Goal: Task Accomplishment & Management: Use online tool/utility

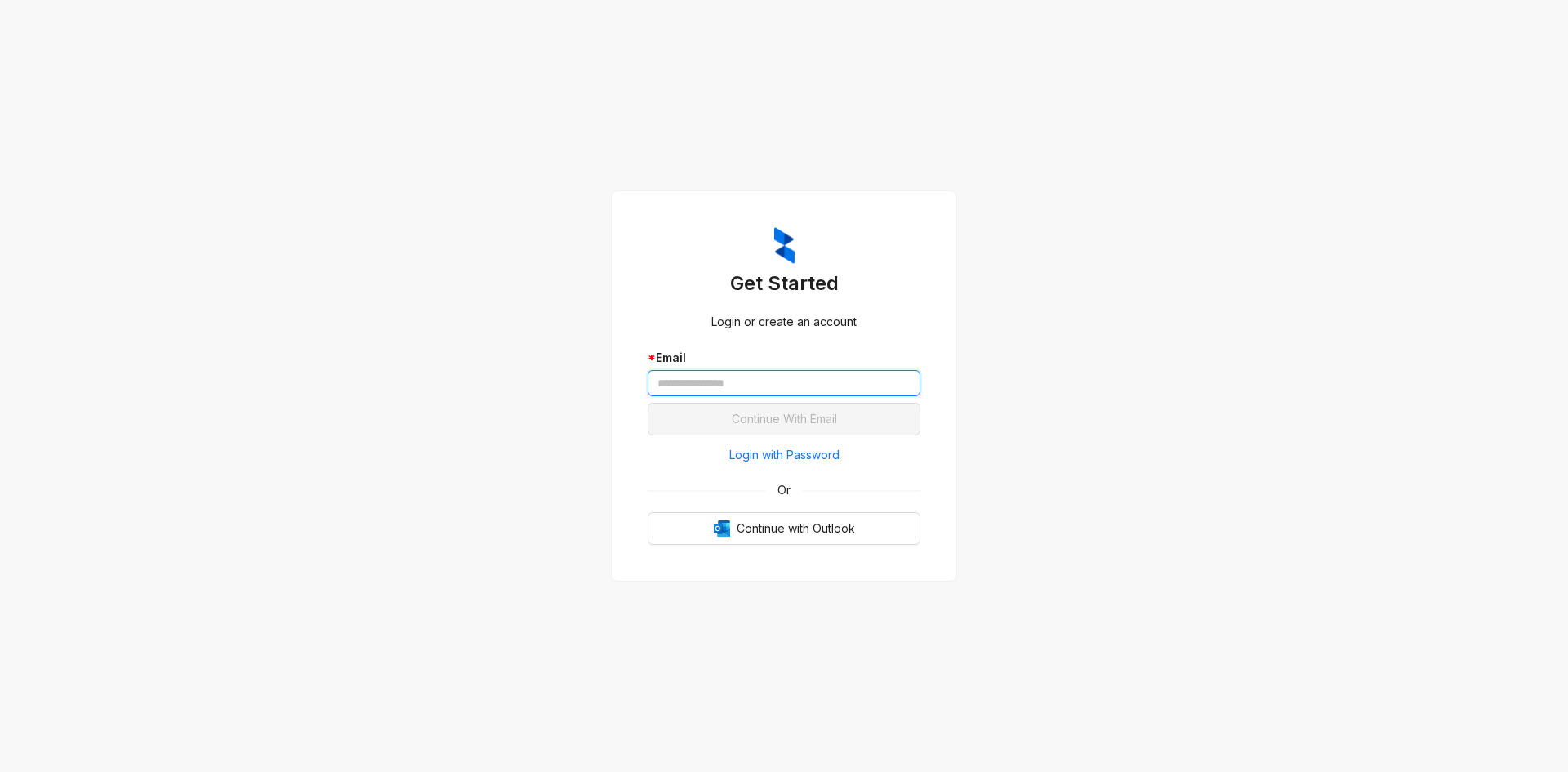
click at [741, 392] on input "text" at bounding box center [784, 383] width 272 height 26
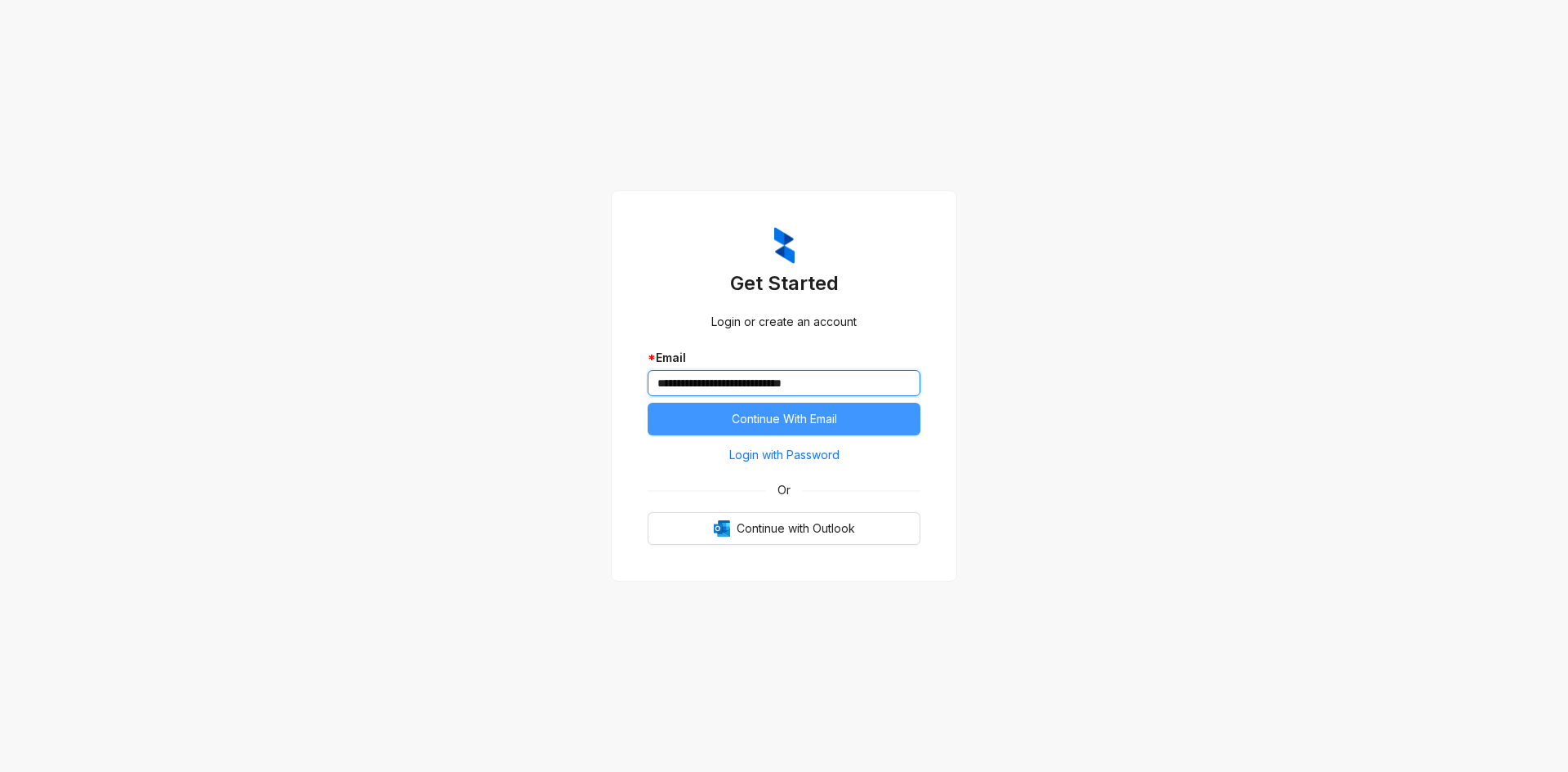
type input "**********"
click at [787, 412] on span "Continue With Email" at bounding box center [784, 418] width 106 height 18
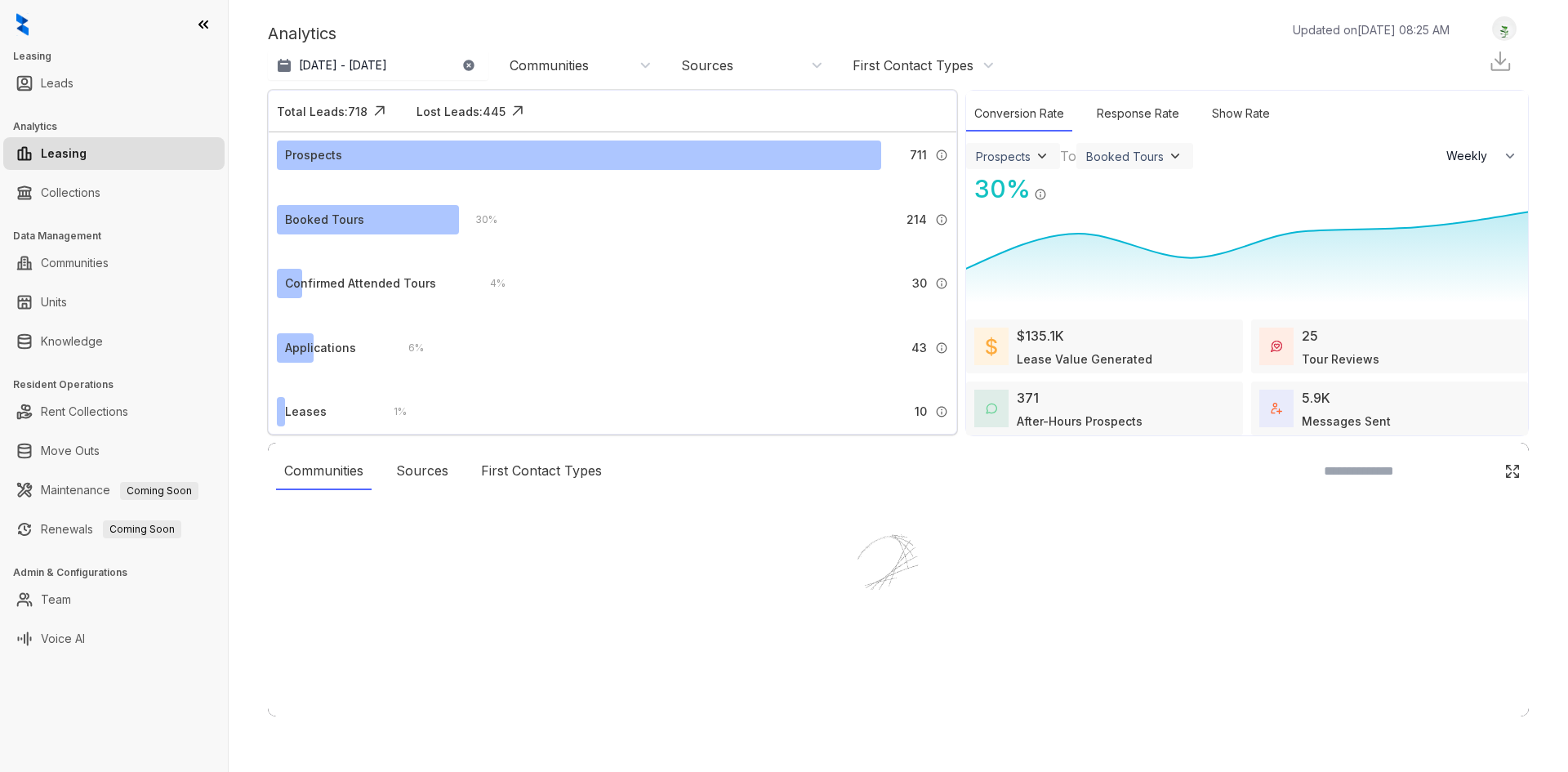
select select "******"
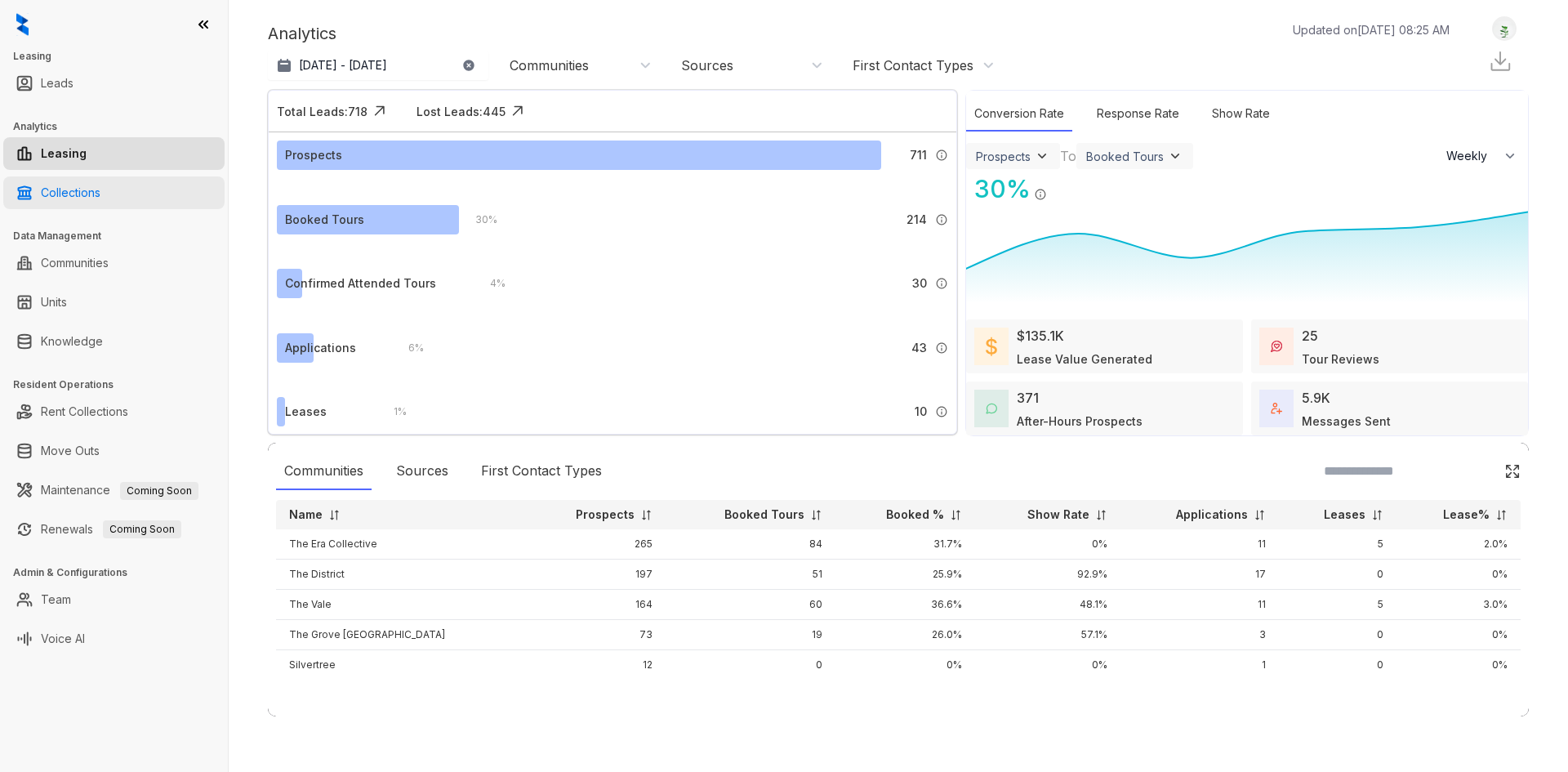
drag, startPoint x: 98, startPoint y: 194, endPoint x: 166, endPoint y: 197, distance: 68.1
click at [98, 194] on link "Collections" at bounding box center [71, 192] width 59 height 32
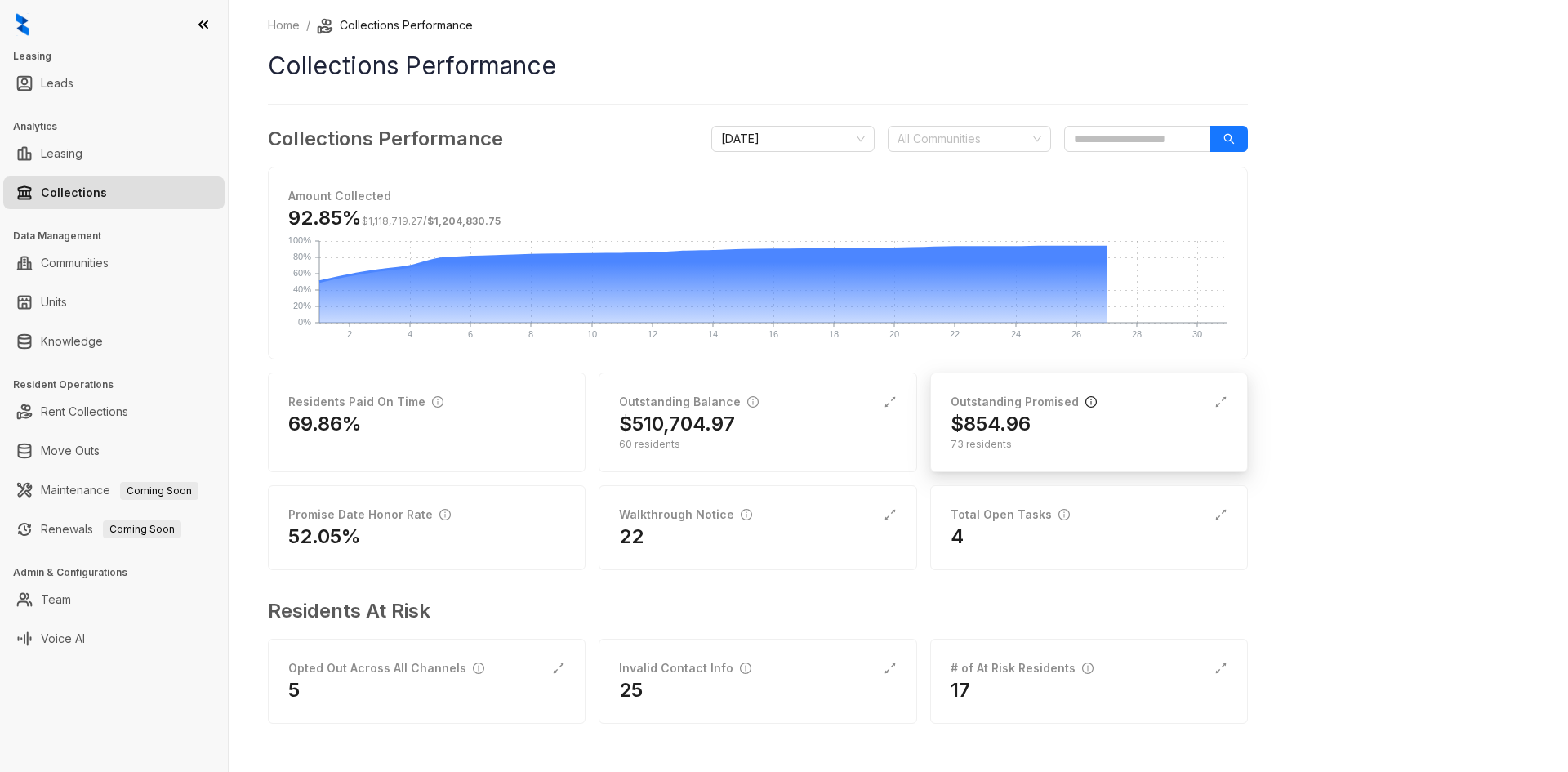
click at [1085, 400] on icon "info-circle" at bounding box center [1090, 402] width 11 height 11
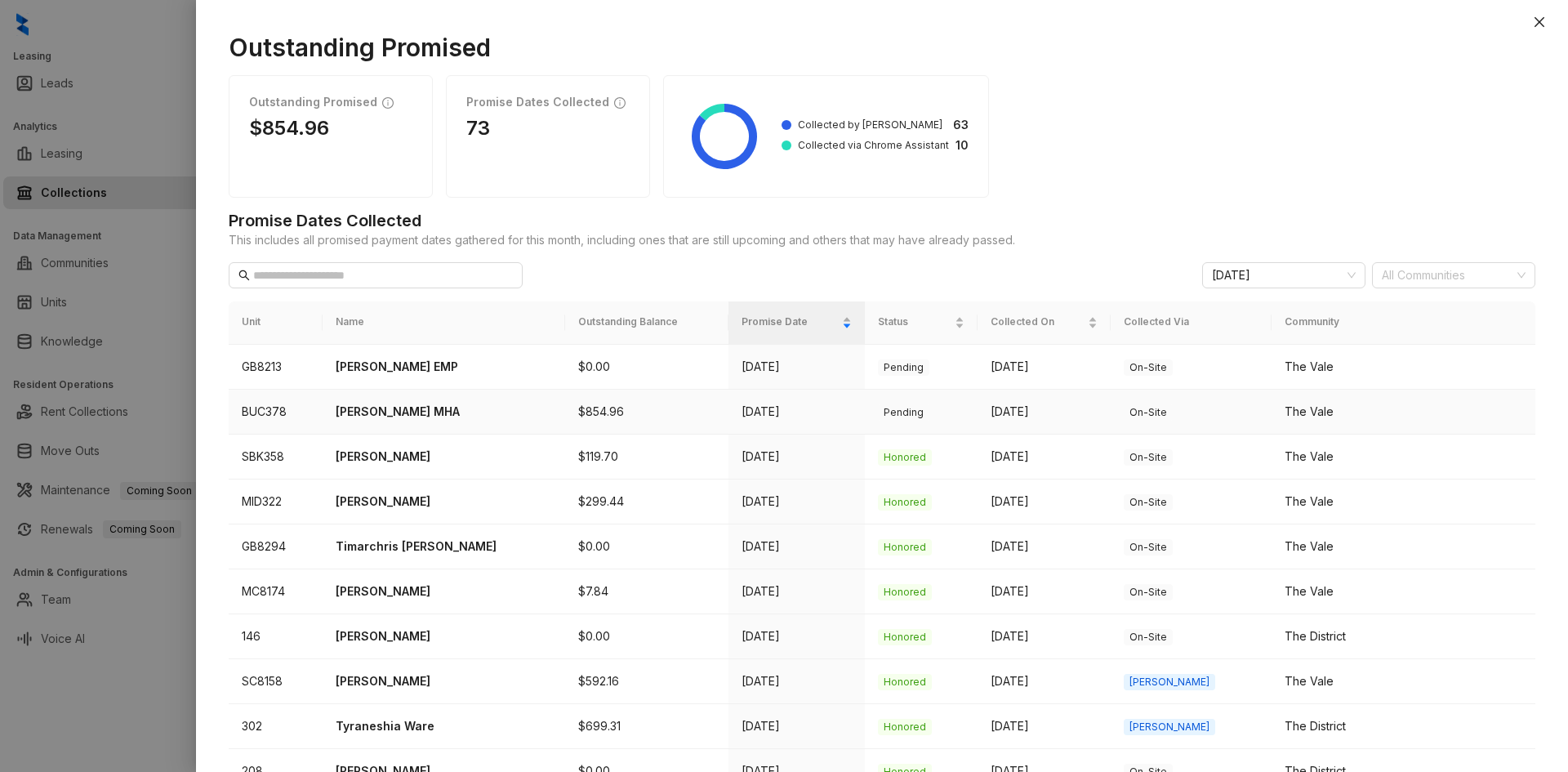
click at [402, 417] on p "[PERSON_NAME] MHA" at bounding box center [444, 411] width 217 height 18
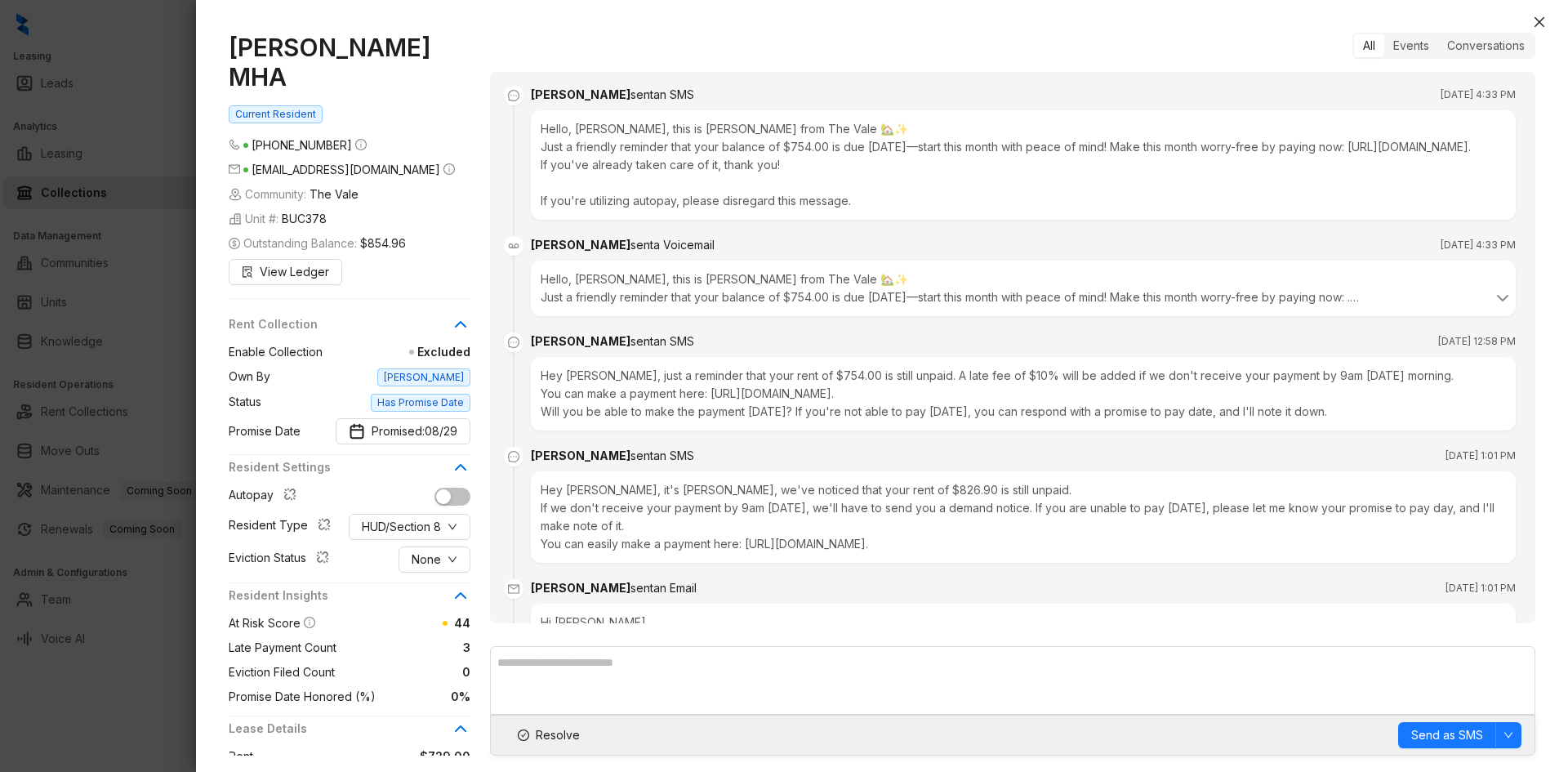
scroll to position [2892, 0]
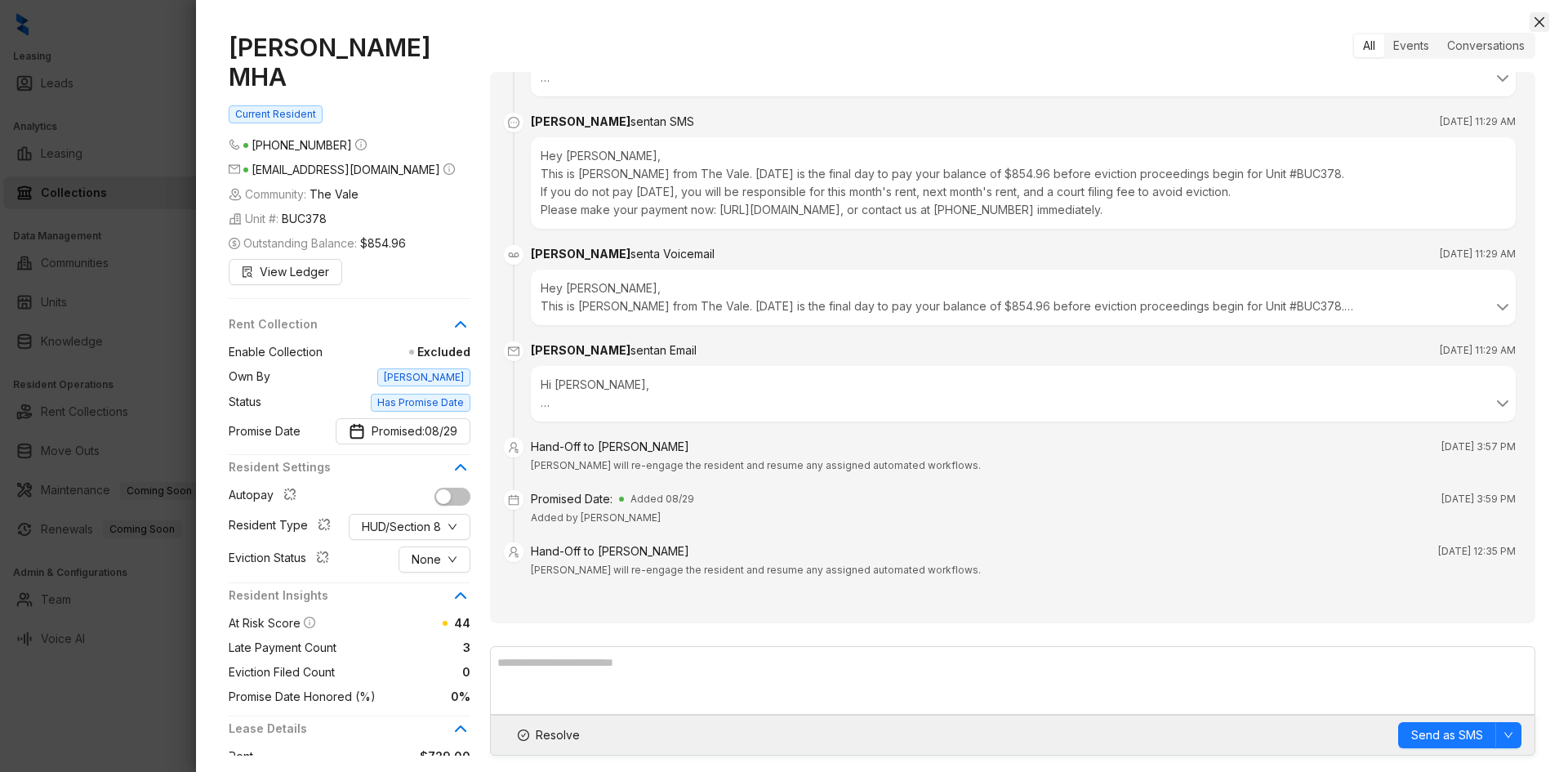
click at [1537, 27] on icon "close" at bounding box center [1538, 22] width 13 height 13
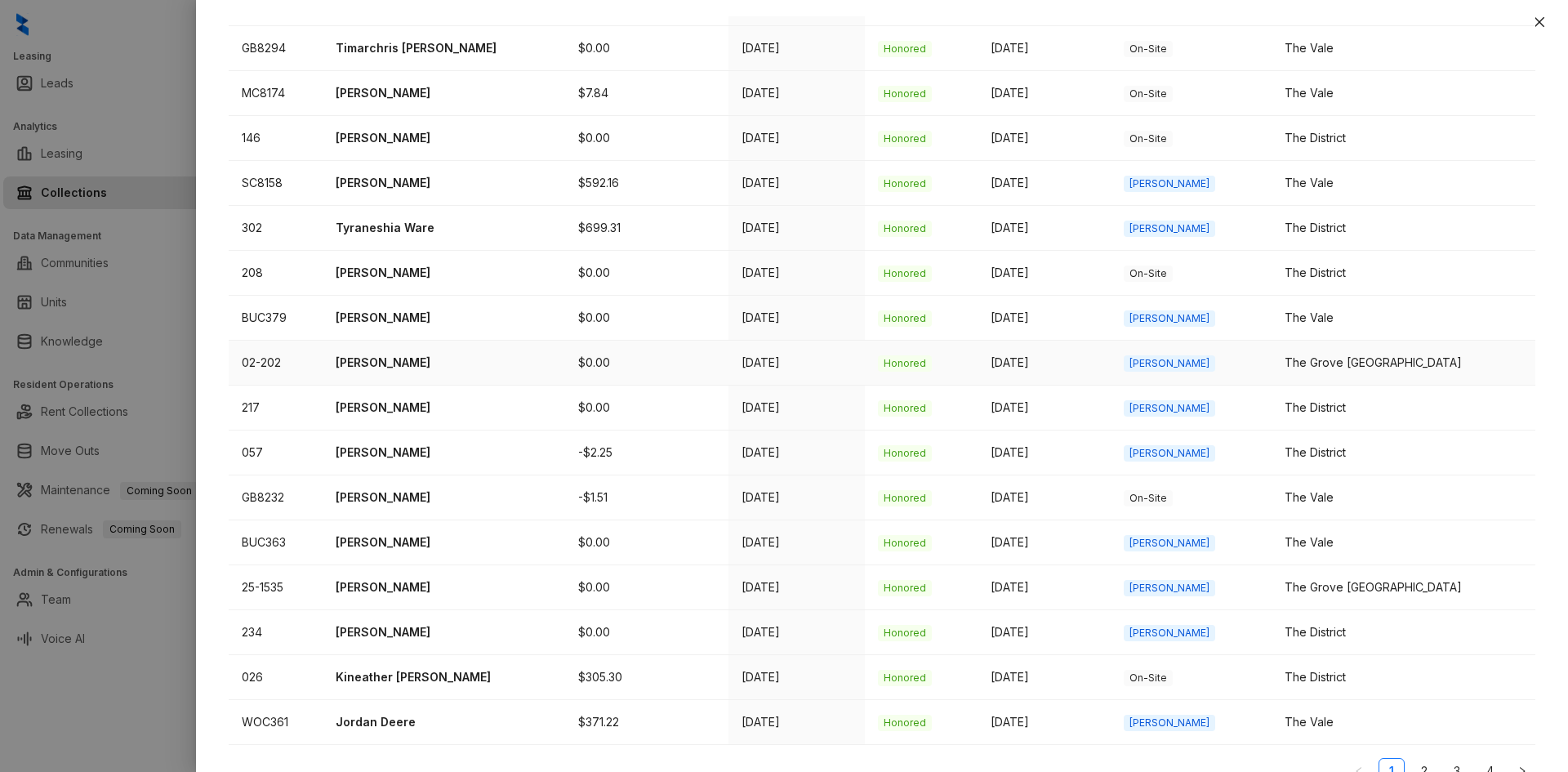
scroll to position [527, 0]
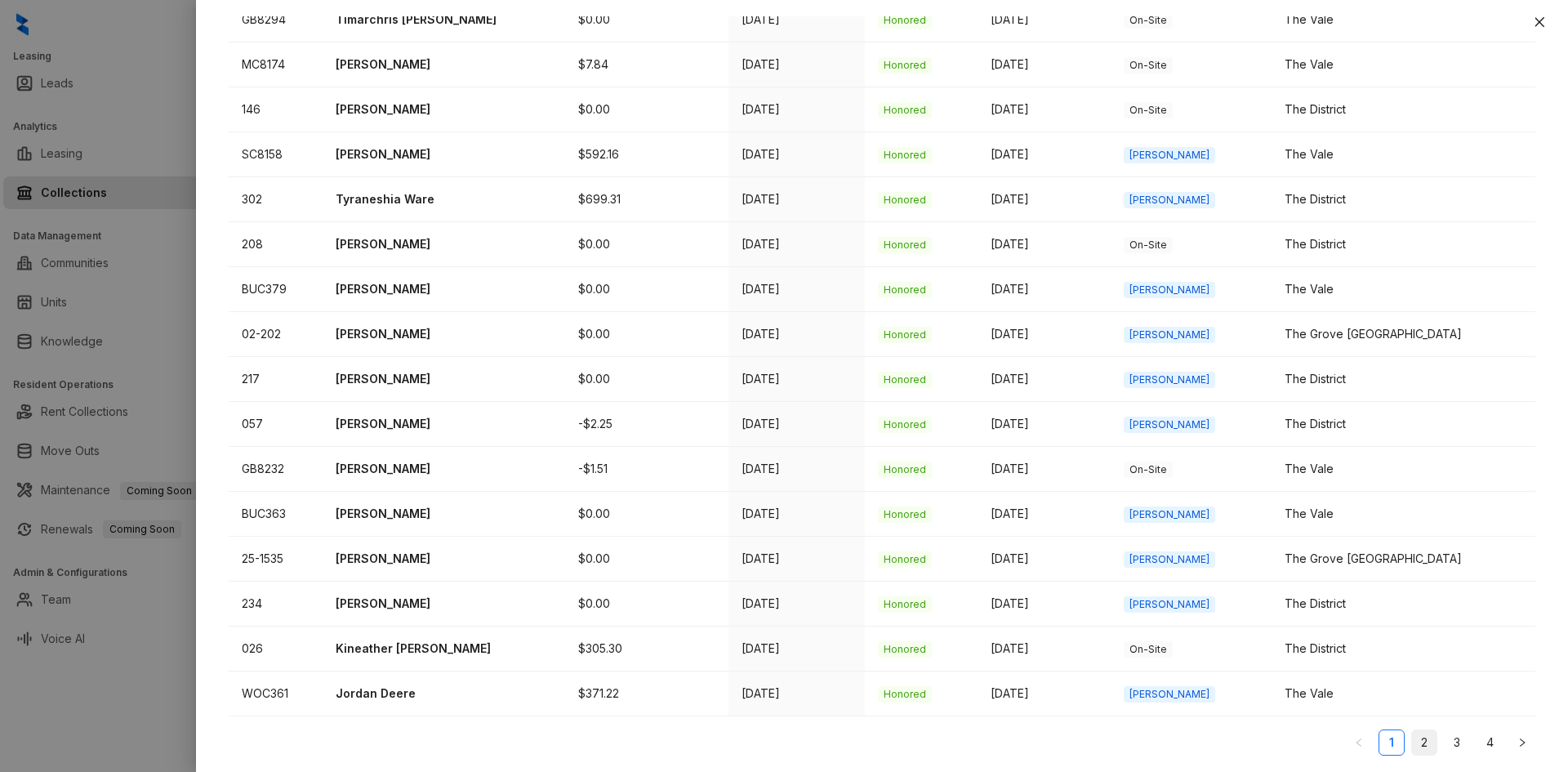
click at [1414, 745] on link "2" at bounding box center [1424, 742] width 24 height 24
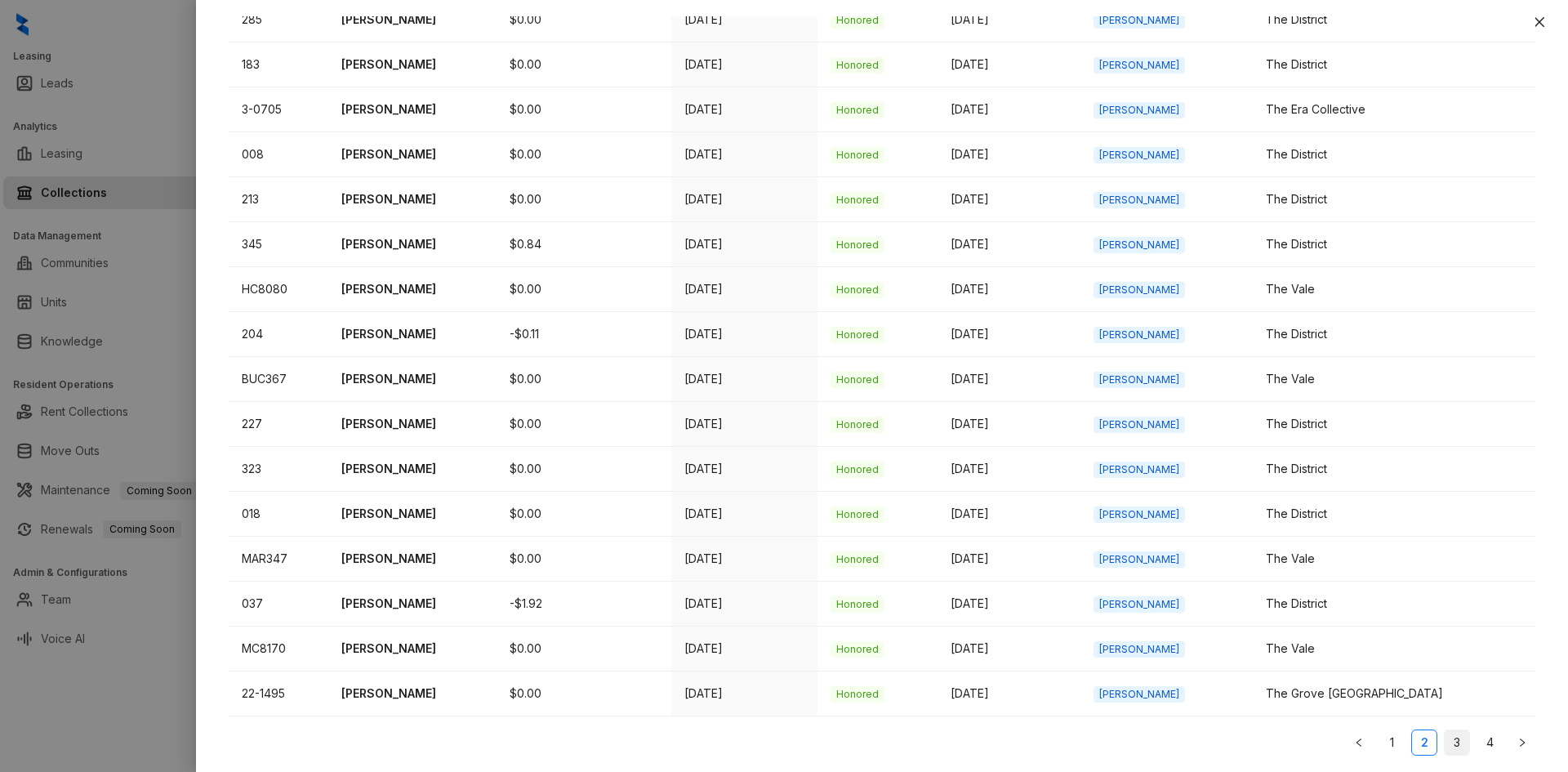
click at [1445, 741] on link "3" at bounding box center [1456, 742] width 24 height 24
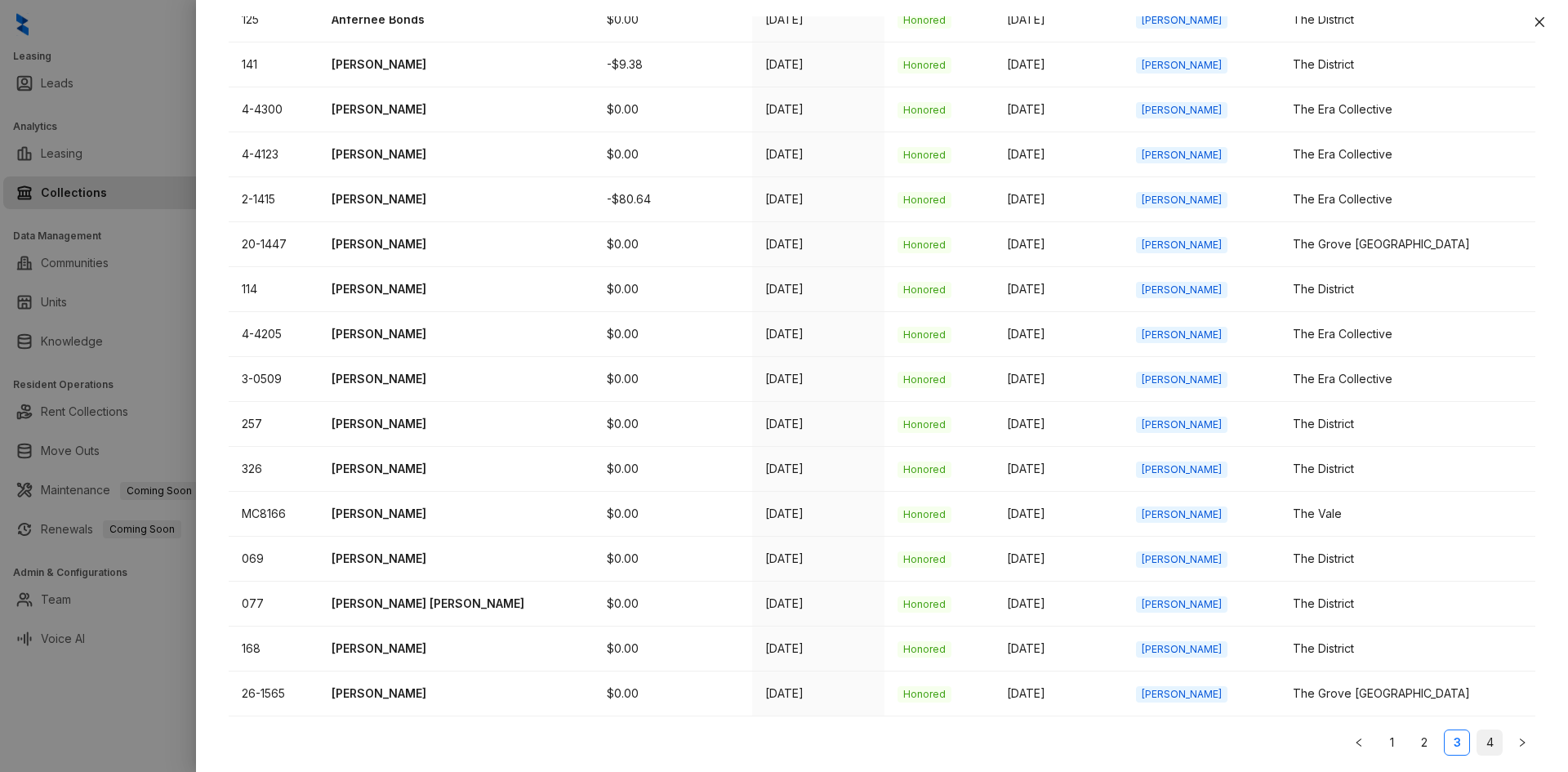
click at [1479, 737] on link "4" at bounding box center [1489, 742] width 24 height 24
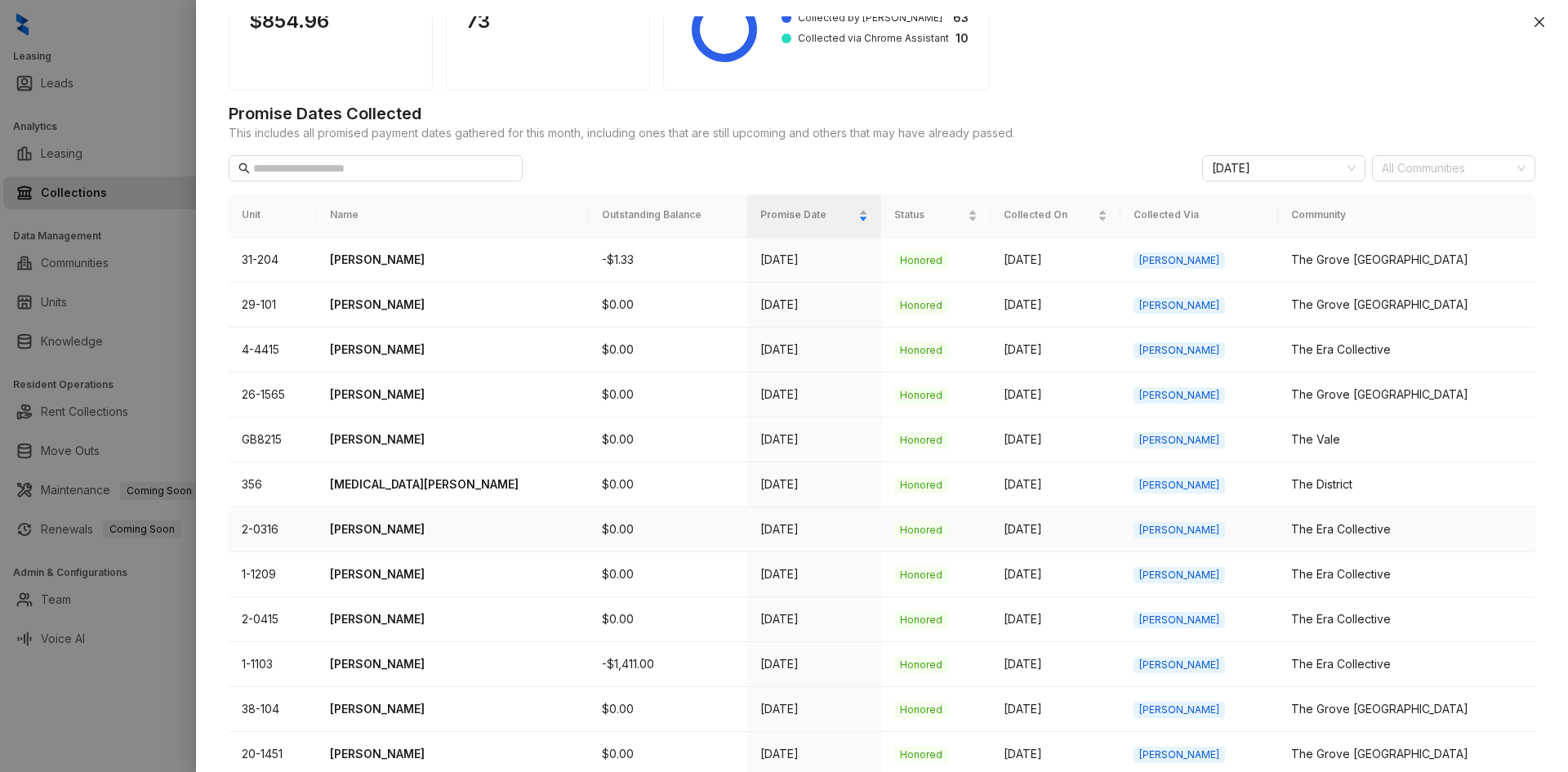
scroll to position [0, 0]
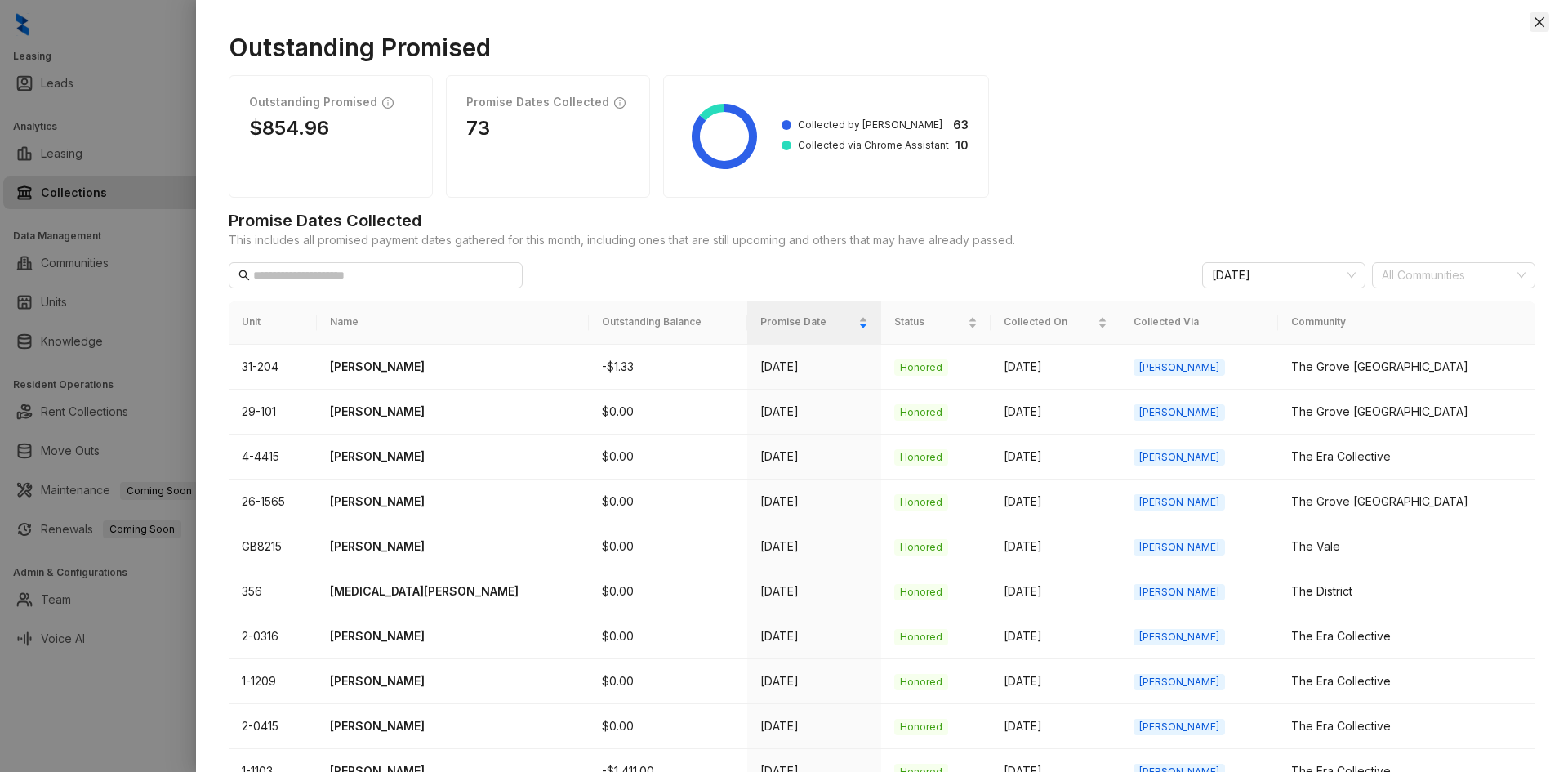
drag, startPoint x: 1550, startPoint y: 31, endPoint x: 1543, endPoint y: 24, distance: 9.9
click at [1550, 30] on div "Outstanding Promised Outstanding Promised $854.96 Promise Dates Collected 73 Co…" at bounding box center [881, 394] width 1372 height 755
click at [1539, 23] on icon "close" at bounding box center [1538, 22] width 10 height 10
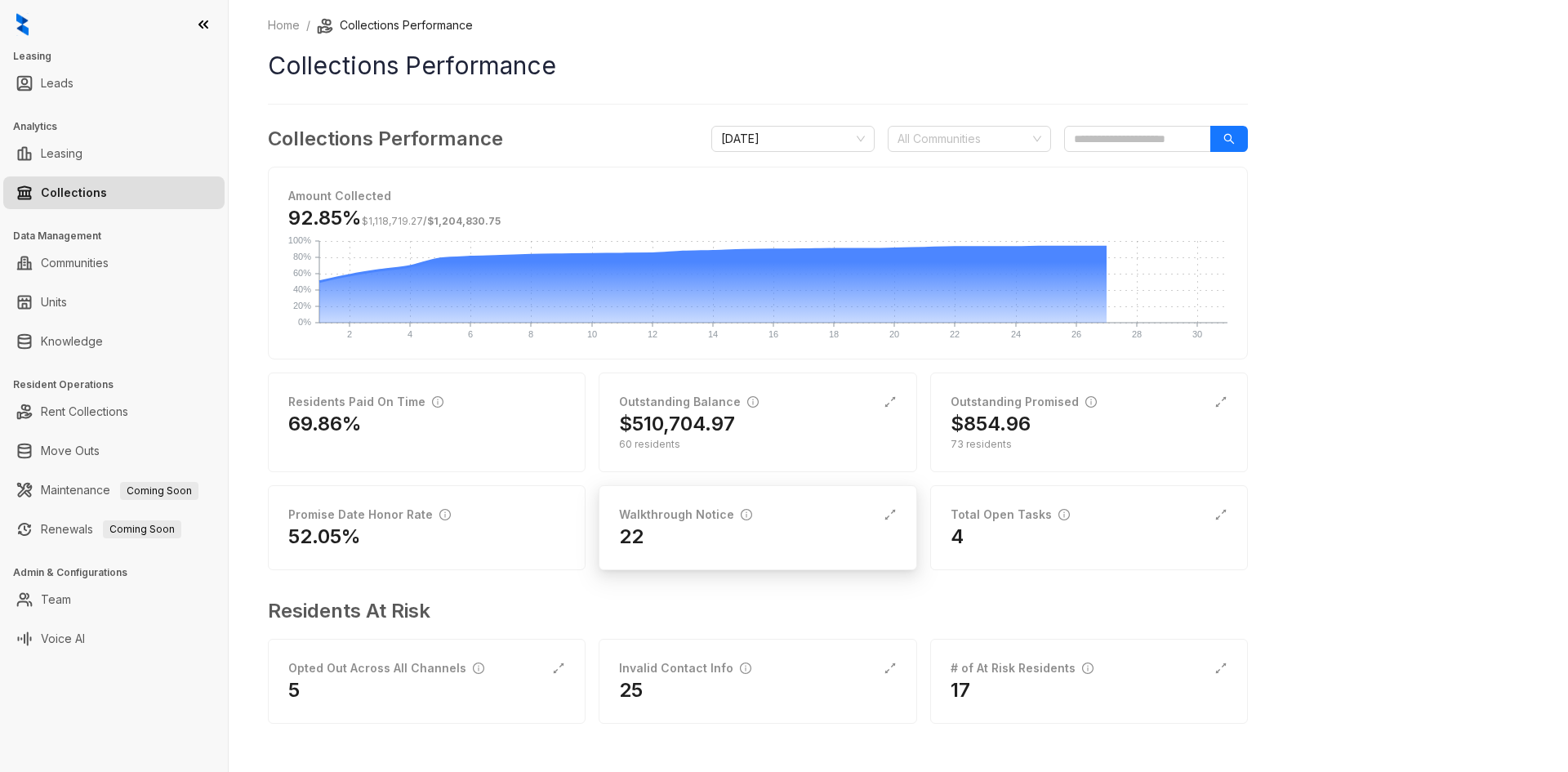
click at [744, 541] on div "22" at bounding box center [757, 536] width 277 height 26
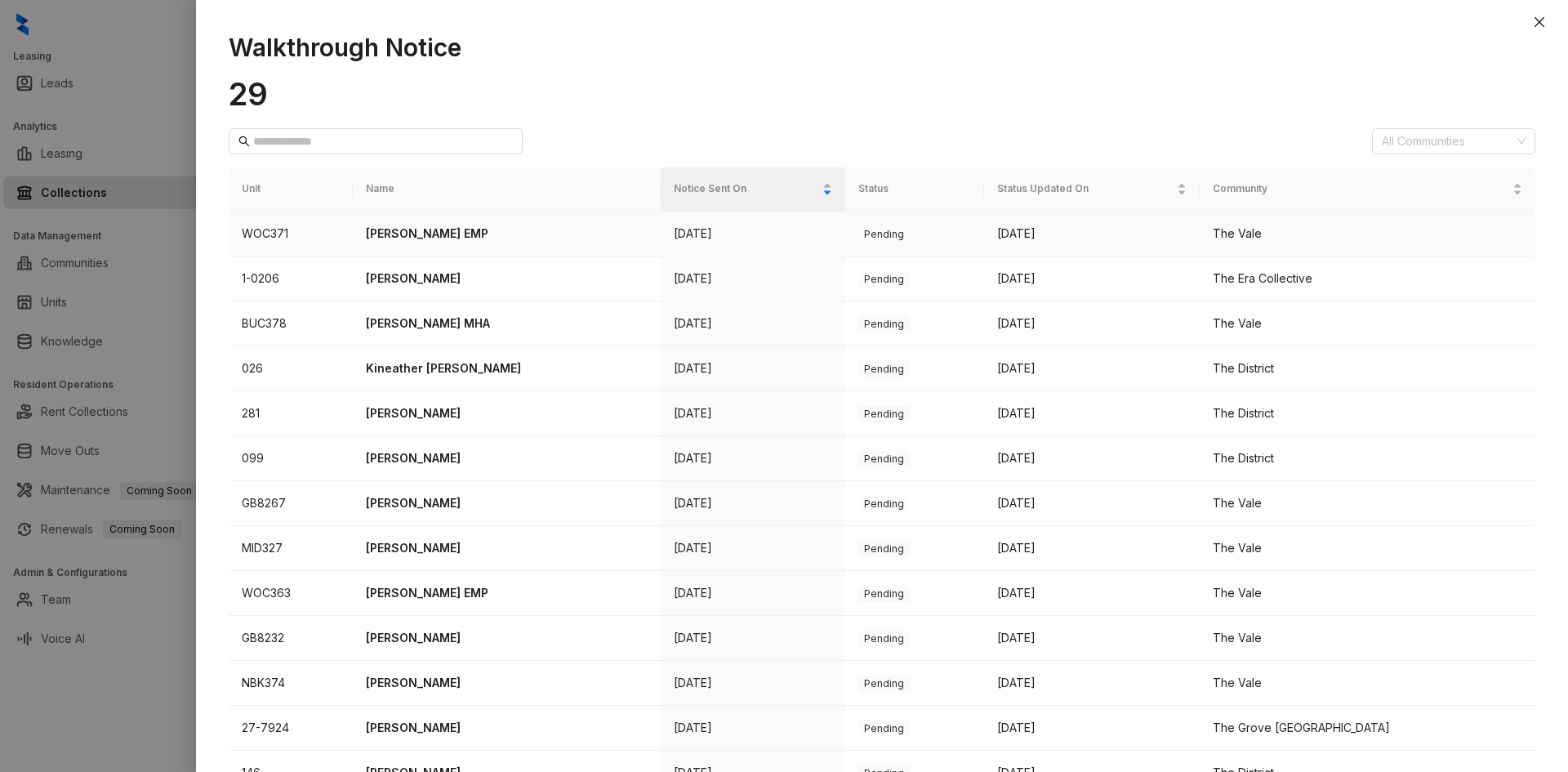
click at [443, 232] on p "[PERSON_NAME] EMP" at bounding box center [507, 233] width 283 height 18
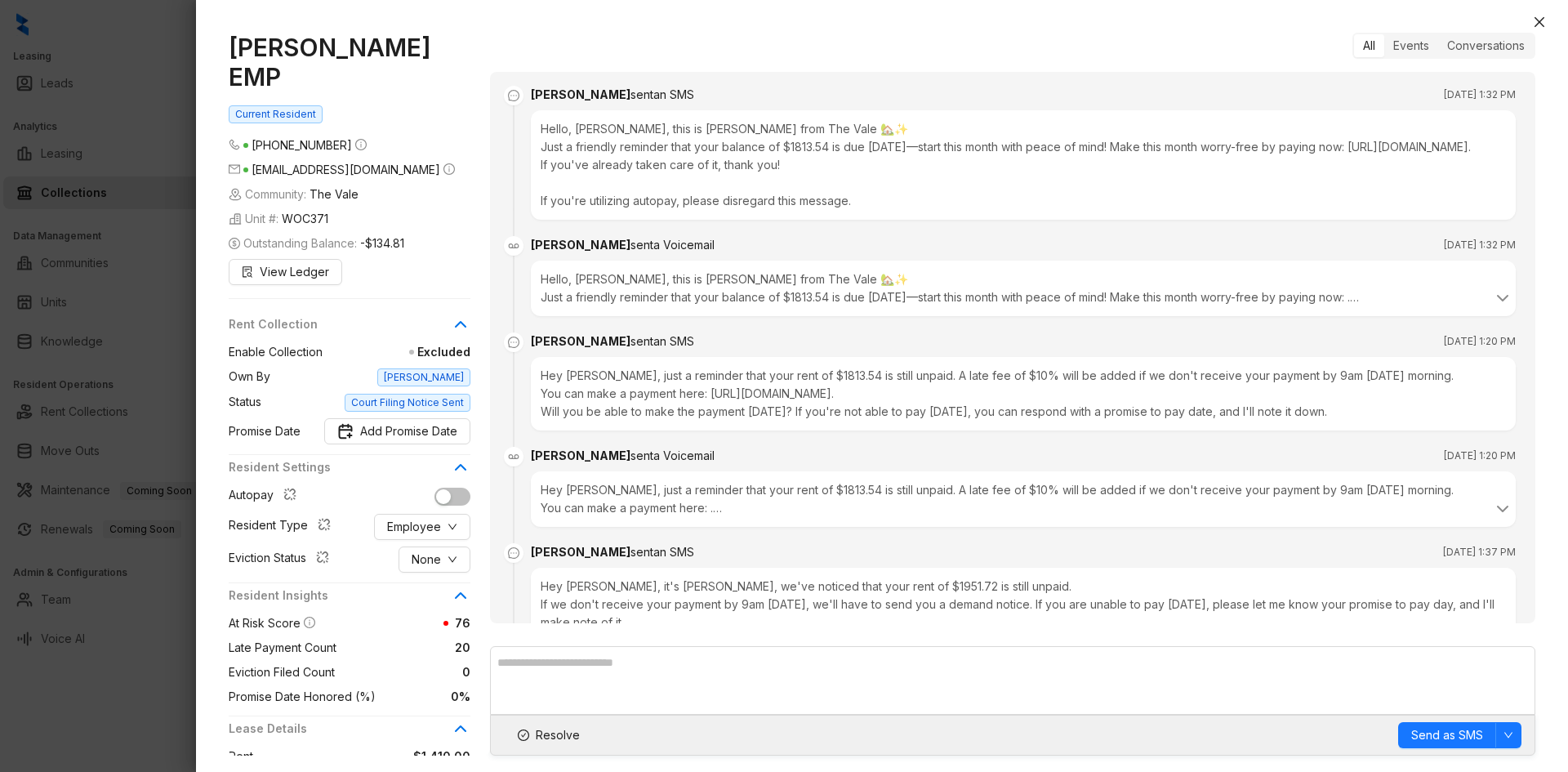
scroll to position [1257, 0]
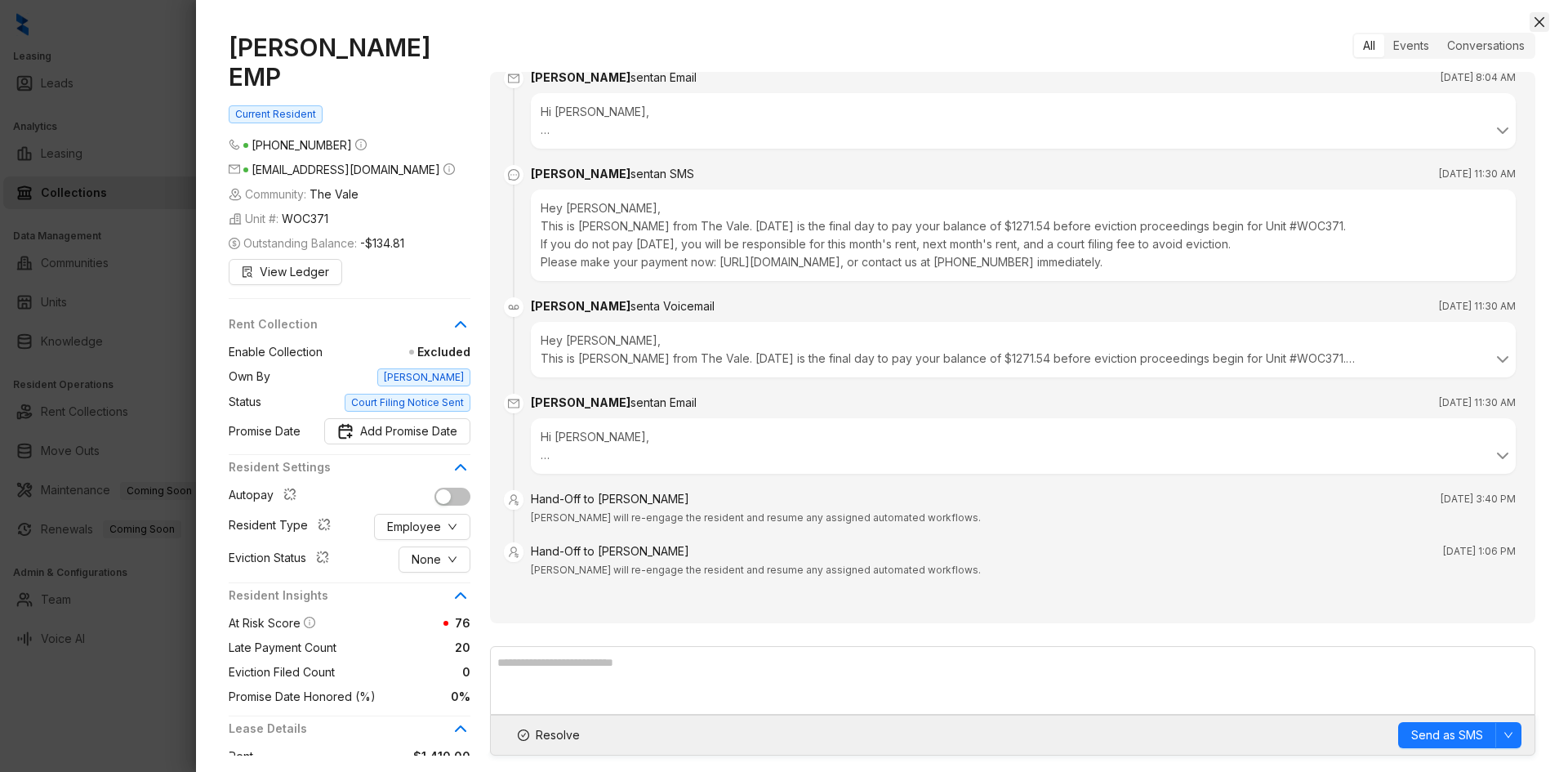
click at [1537, 18] on icon "close" at bounding box center [1538, 22] width 13 height 13
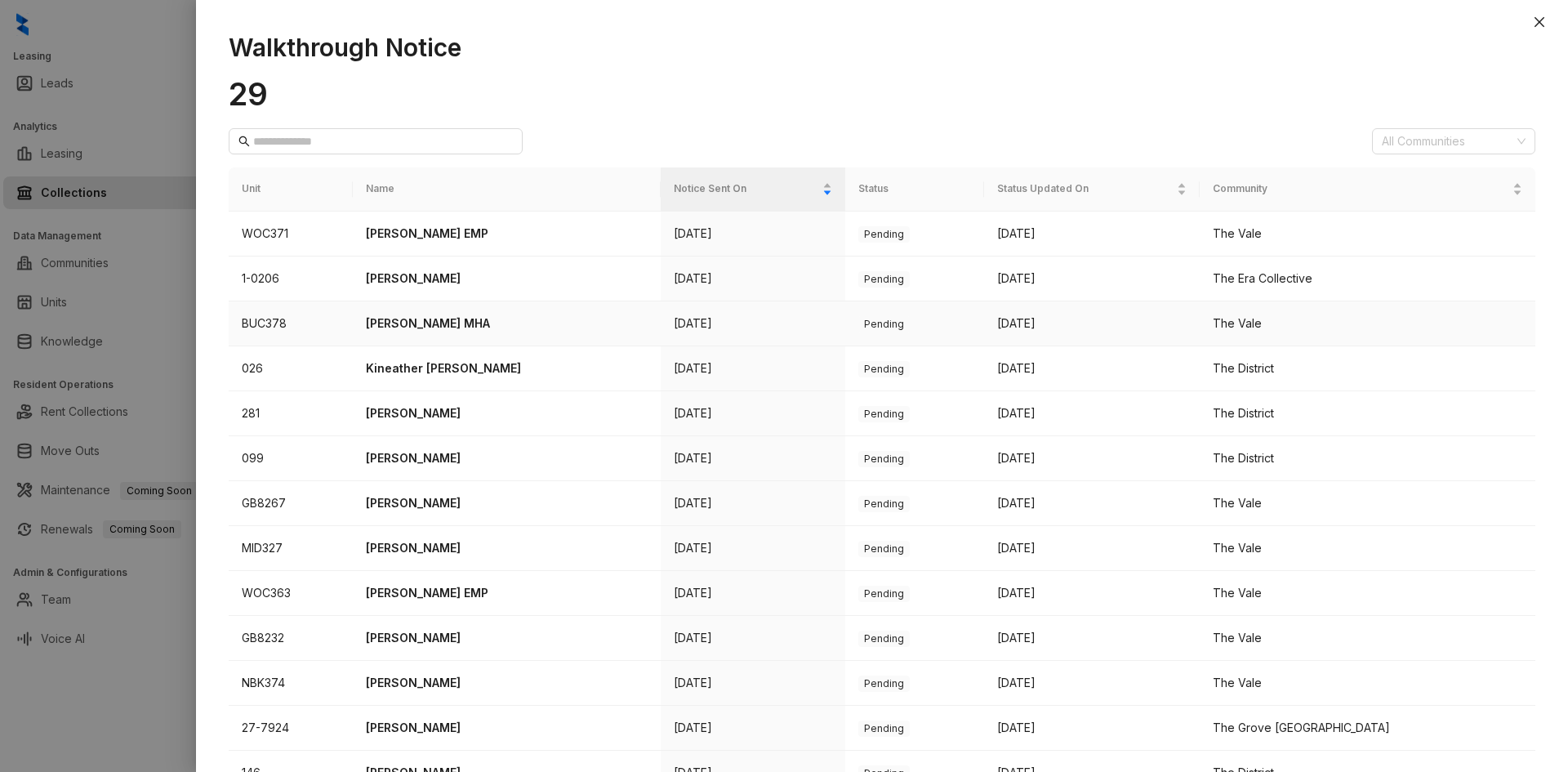
click at [406, 334] on td "[PERSON_NAME] MHA" at bounding box center [507, 323] width 309 height 45
click at [413, 327] on p "[PERSON_NAME] MHA" at bounding box center [507, 323] width 283 height 18
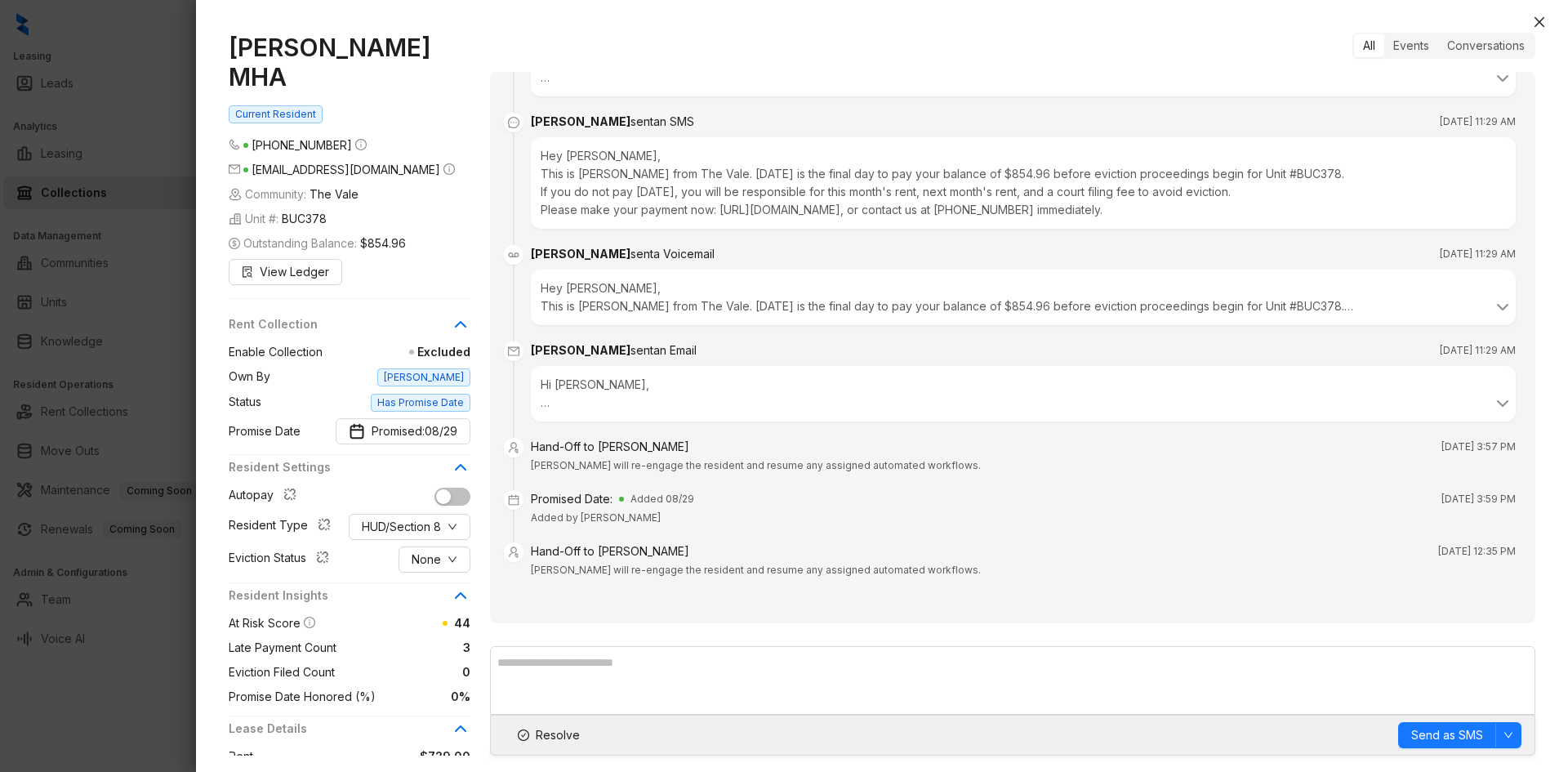
click at [1520, 24] on div "[PERSON_NAME] MHA Current Resident [PHONE_NUMBER] [EMAIL_ADDRESS][DOMAIN_NAME] …" at bounding box center [881, 394] width 1372 height 755
click at [1536, 16] on icon "close" at bounding box center [1538, 22] width 13 height 13
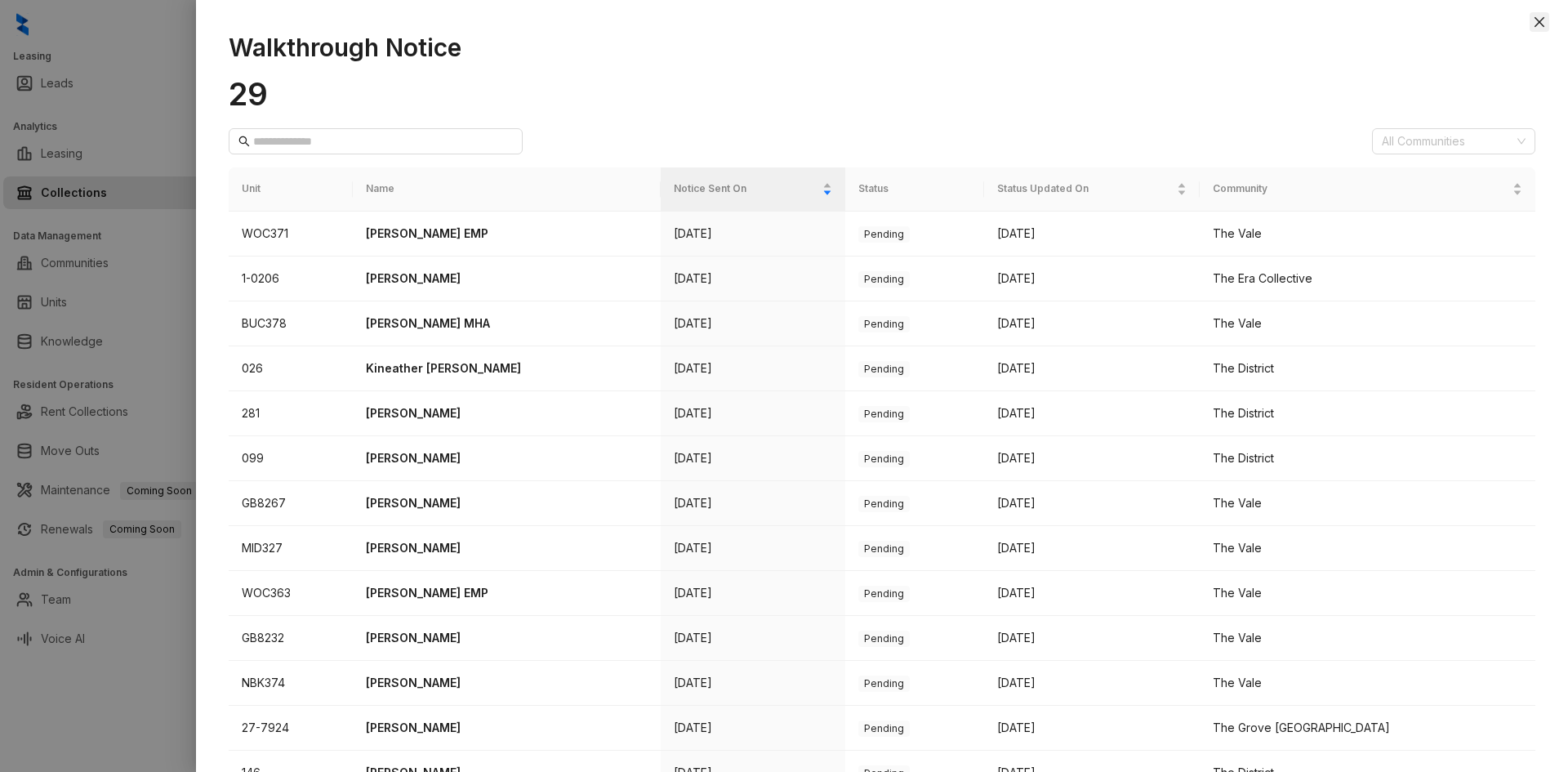
click at [1541, 19] on icon "close" at bounding box center [1538, 22] width 10 height 10
